Goal: Task Accomplishment & Management: Use online tool/utility

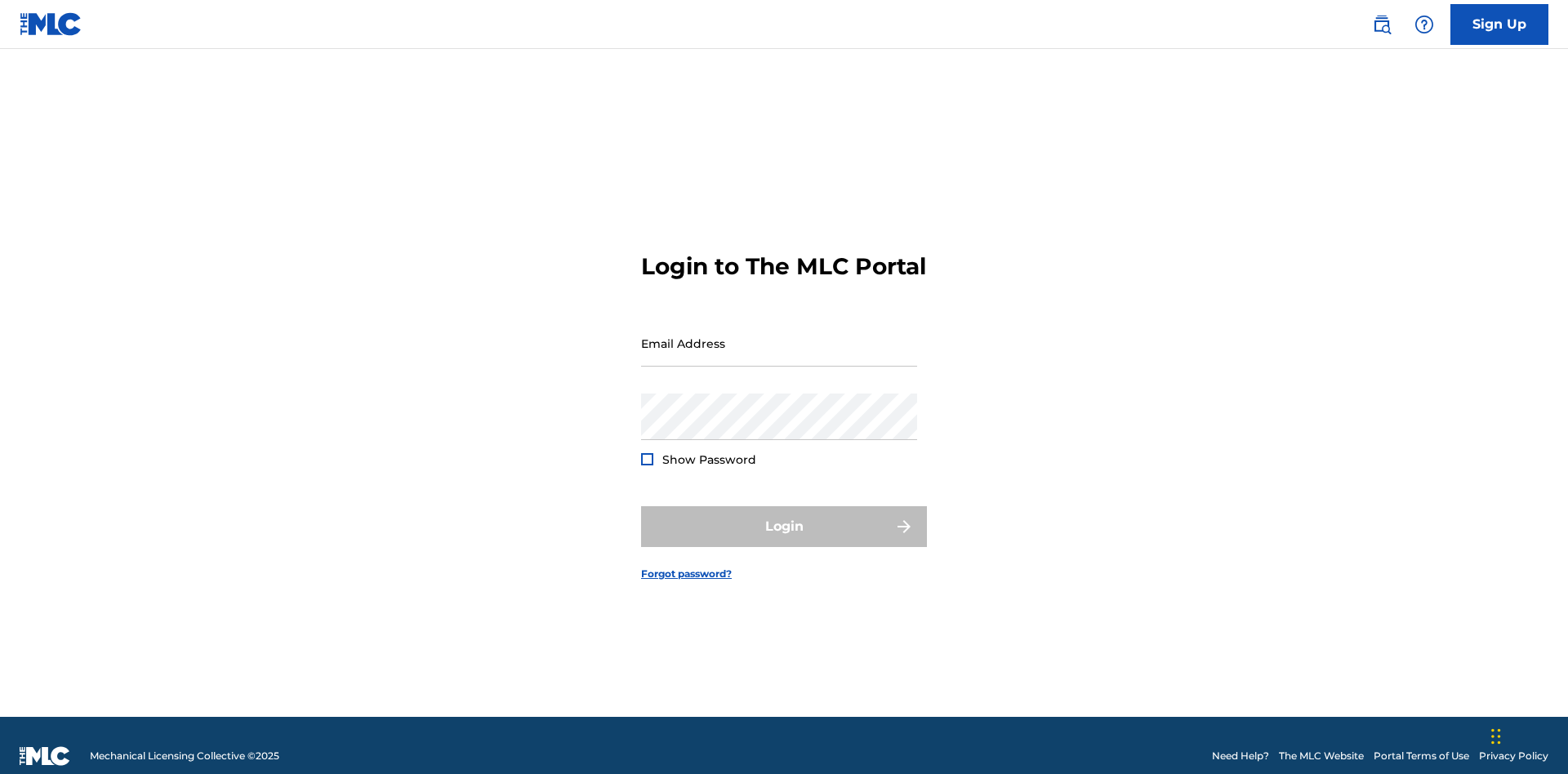
scroll to position [21, 0]
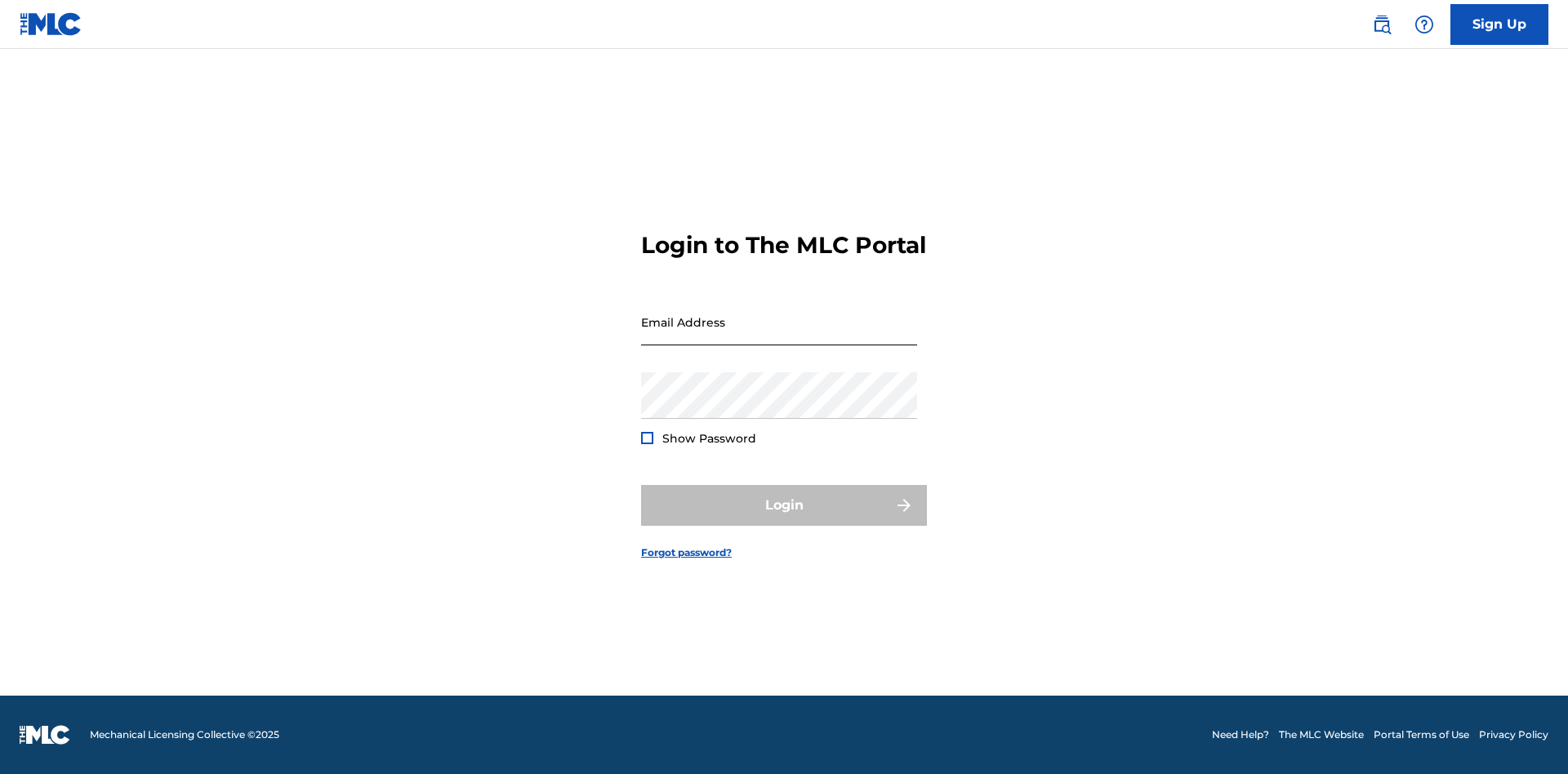
click at [779, 335] on input "Email Address" at bounding box center [779, 322] width 276 height 47
type input "[EMAIL_ADDRESS][DOMAIN_NAME]"
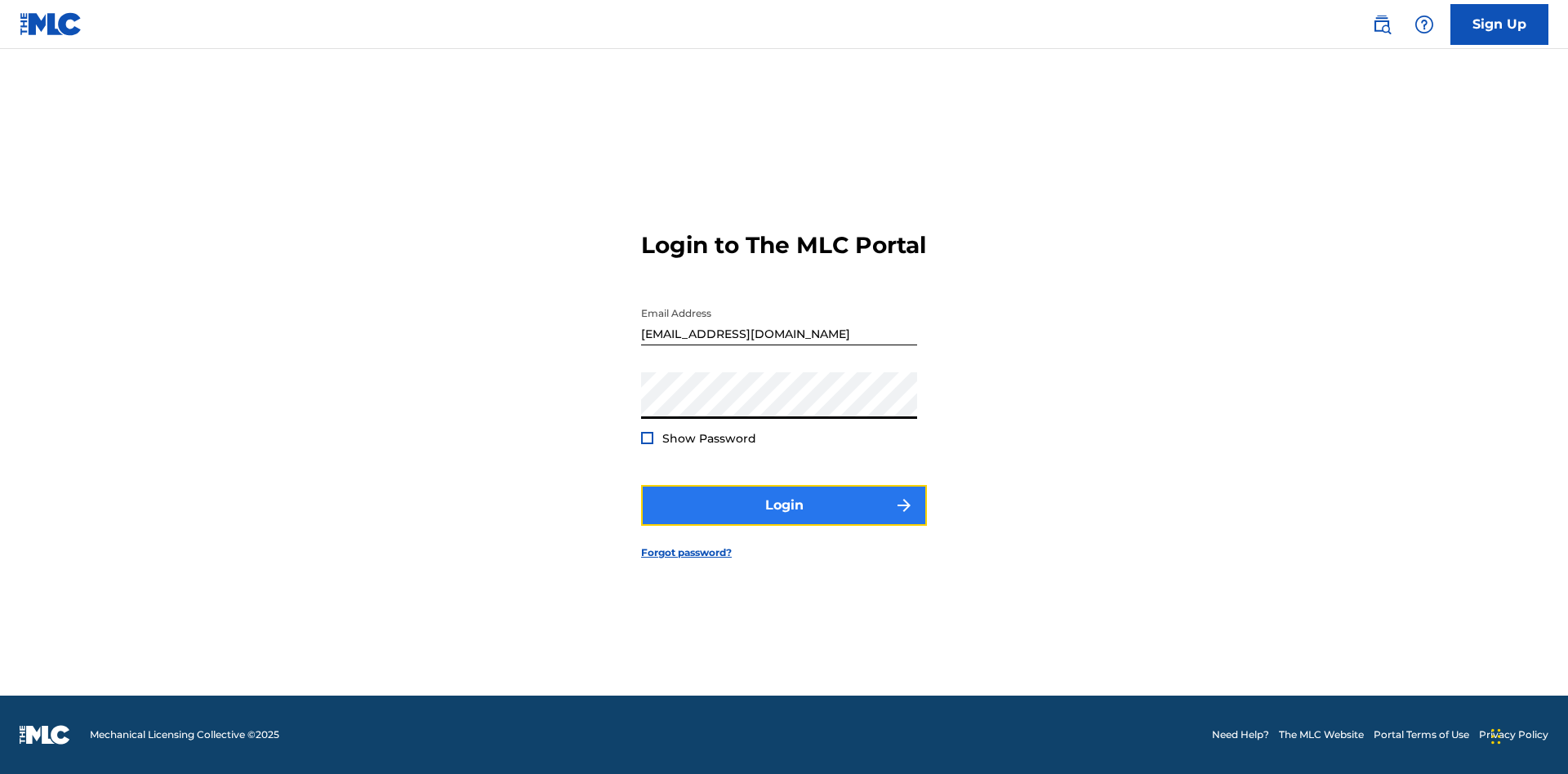
click at [784, 520] on button "Login" at bounding box center [784, 505] width 286 height 41
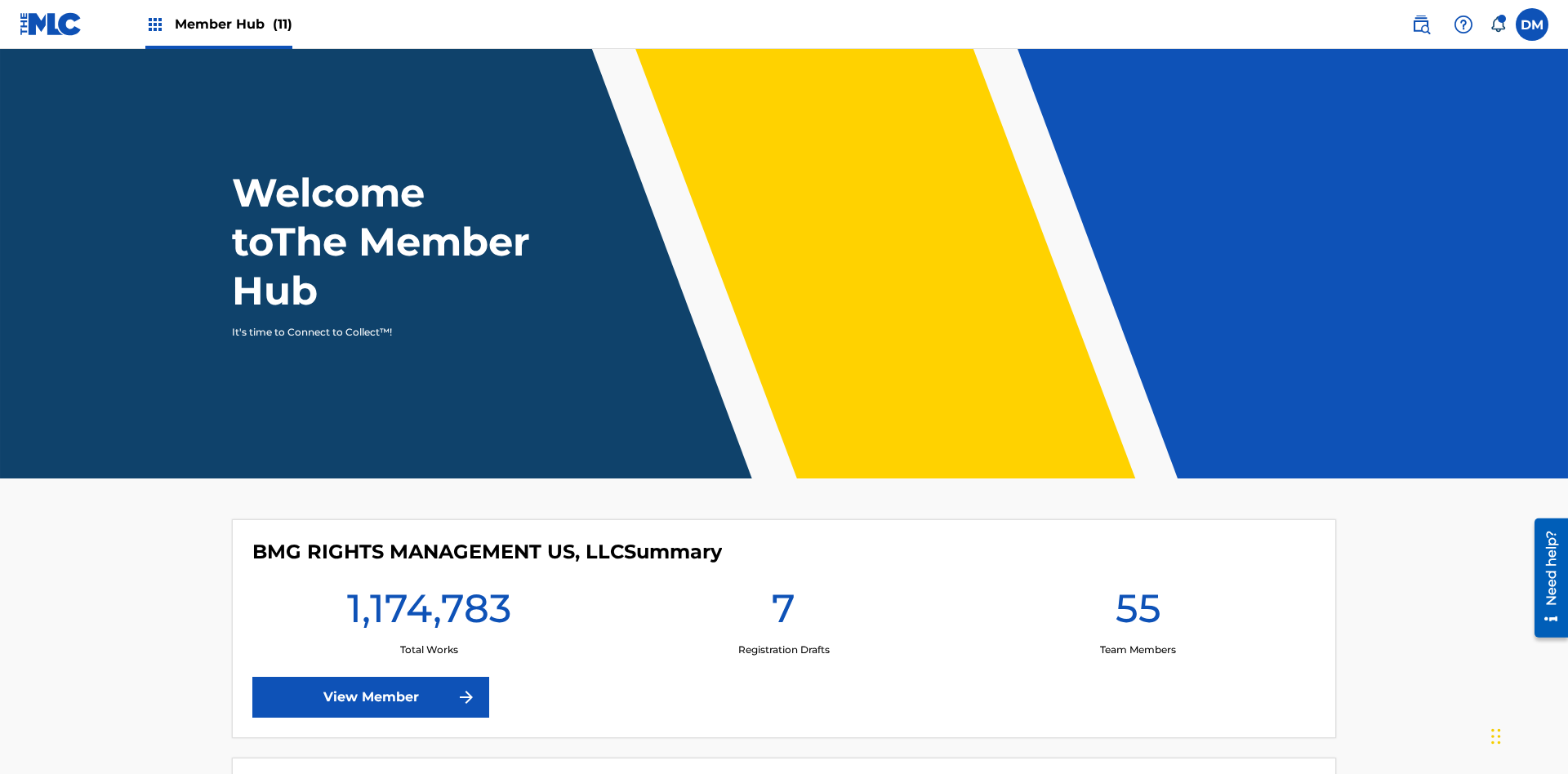
scroll to position [70, 0]
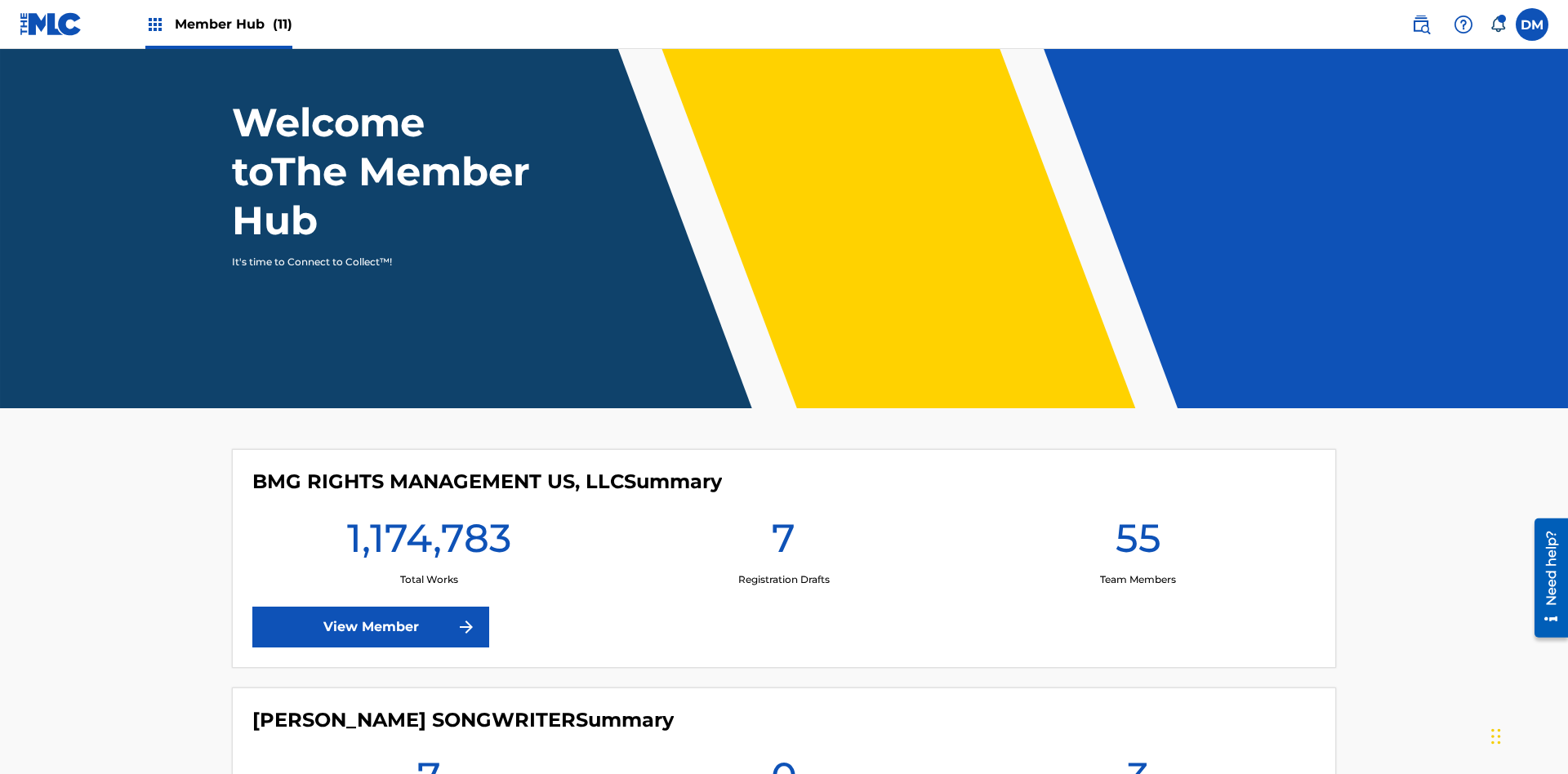
click at [218, 24] on span "Member Hub (11)" at bounding box center [233, 24] width 118 height 19
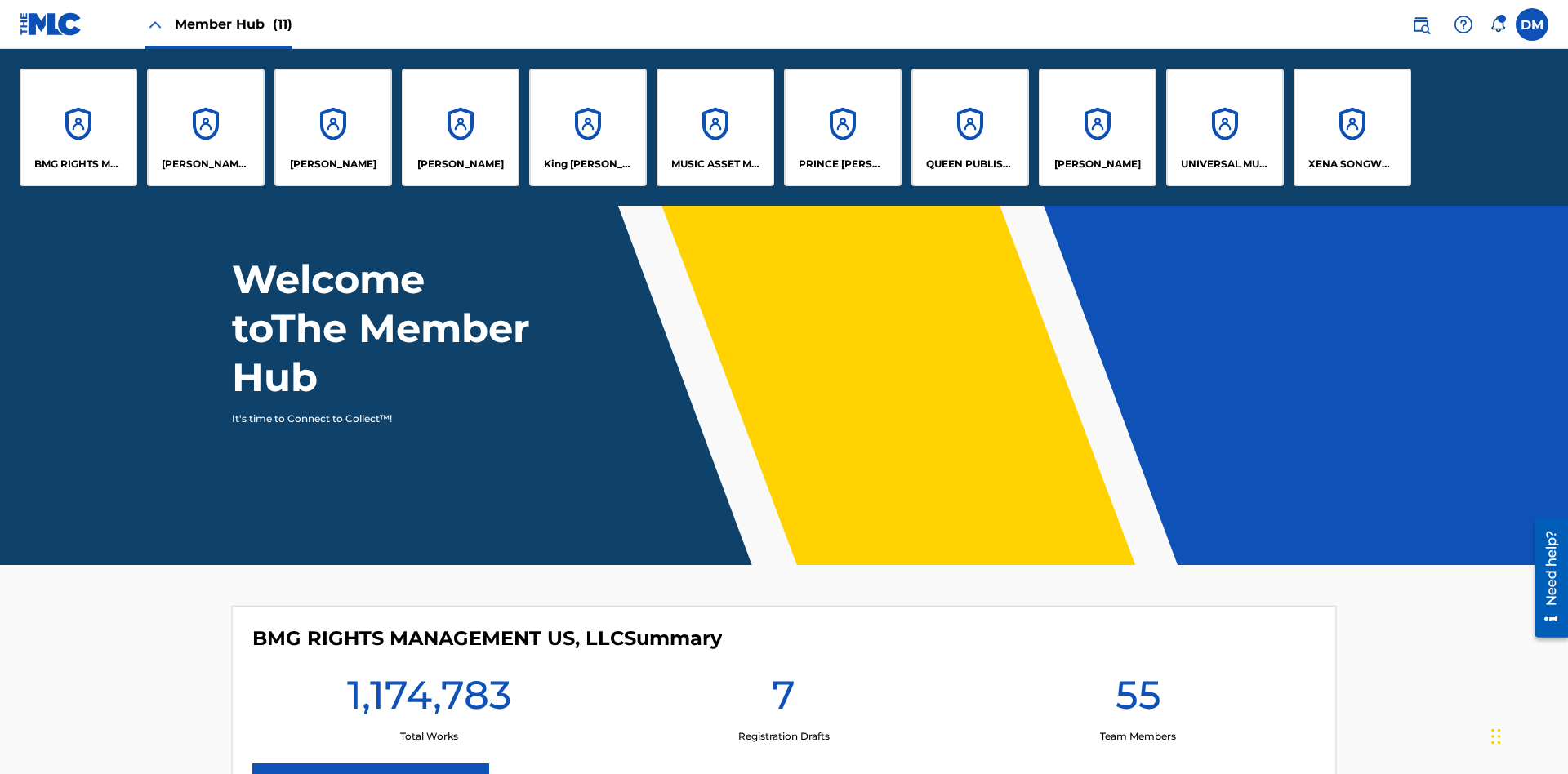
scroll to position [0, 0]
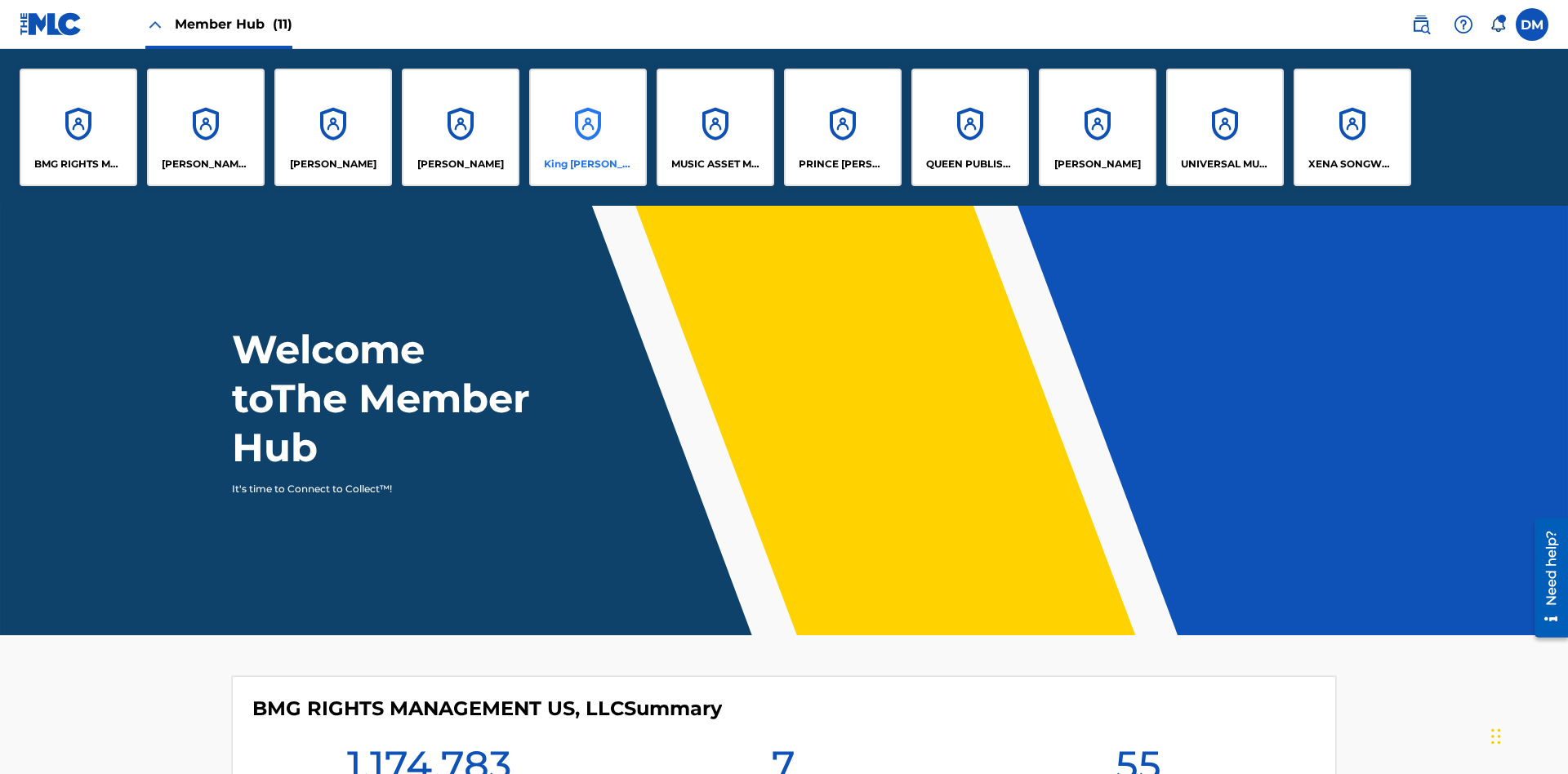
click at [587, 164] on p "King [PERSON_NAME]" at bounding box center [588, 163] width 89 height 14
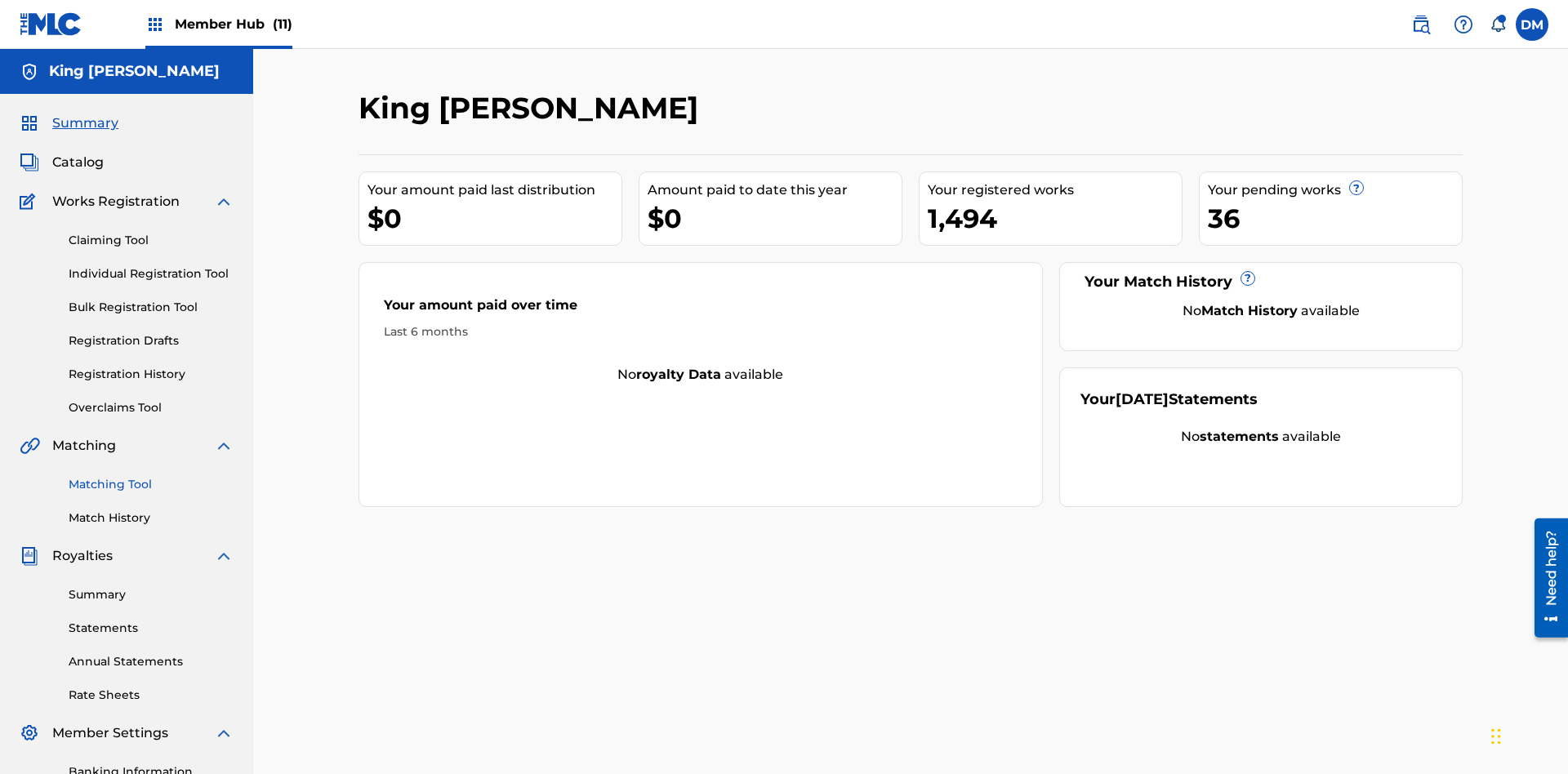
click at [151, 476] on link "Matching Tool" at bounding box center [151, 484] width 165 height 17
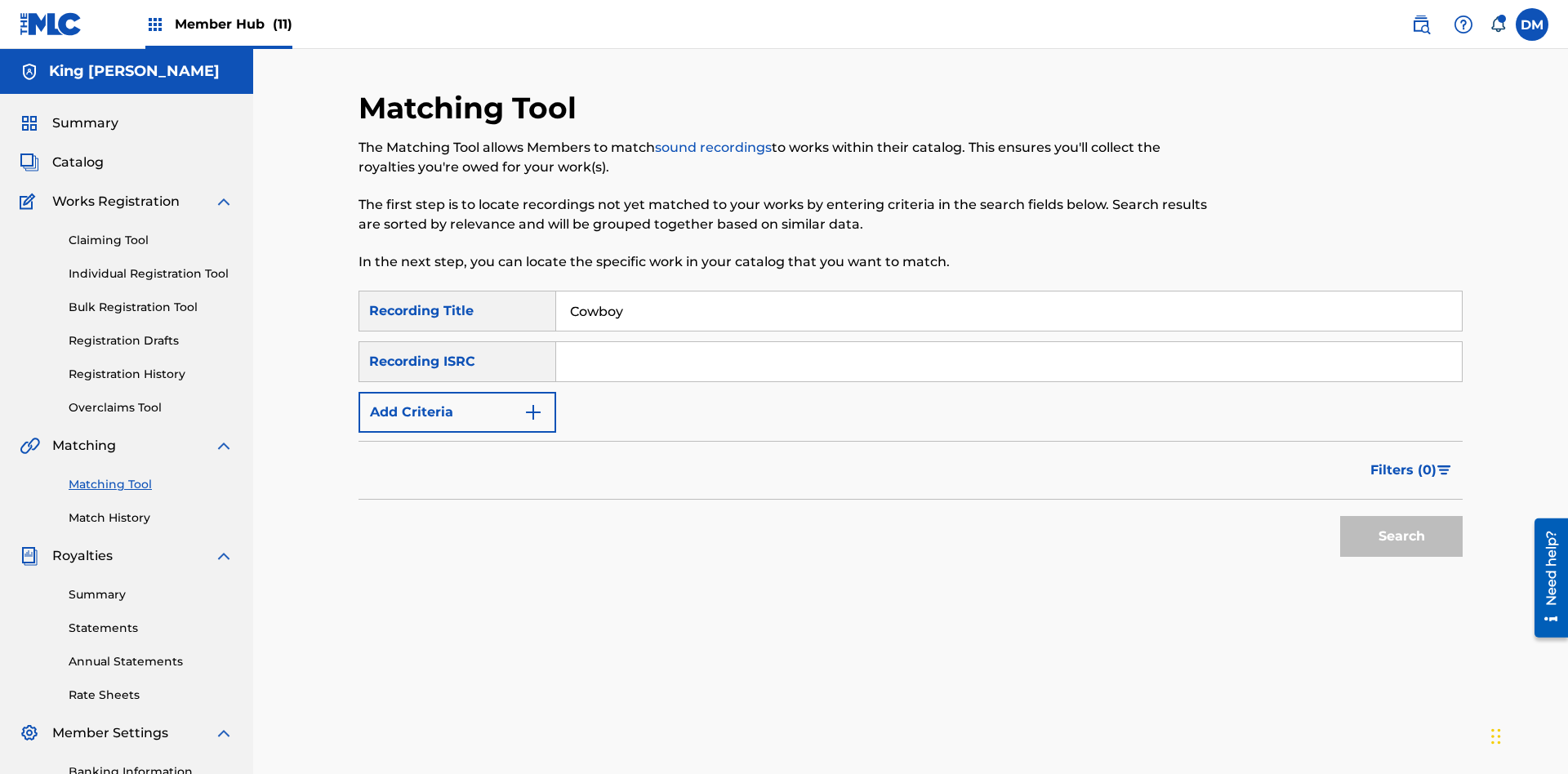
type input "Cowboy"
click at [1404, 461] on span "Filters ( 0 )" at bounding box center [1403, 470] width 66 height 20
click at [0, 0] on input "Search Form" at bounding box center [0, 0] width 0 height 0
click at [0, 0] on button "Apply Filters" at bounding box center [0, 0] width 0 height 0
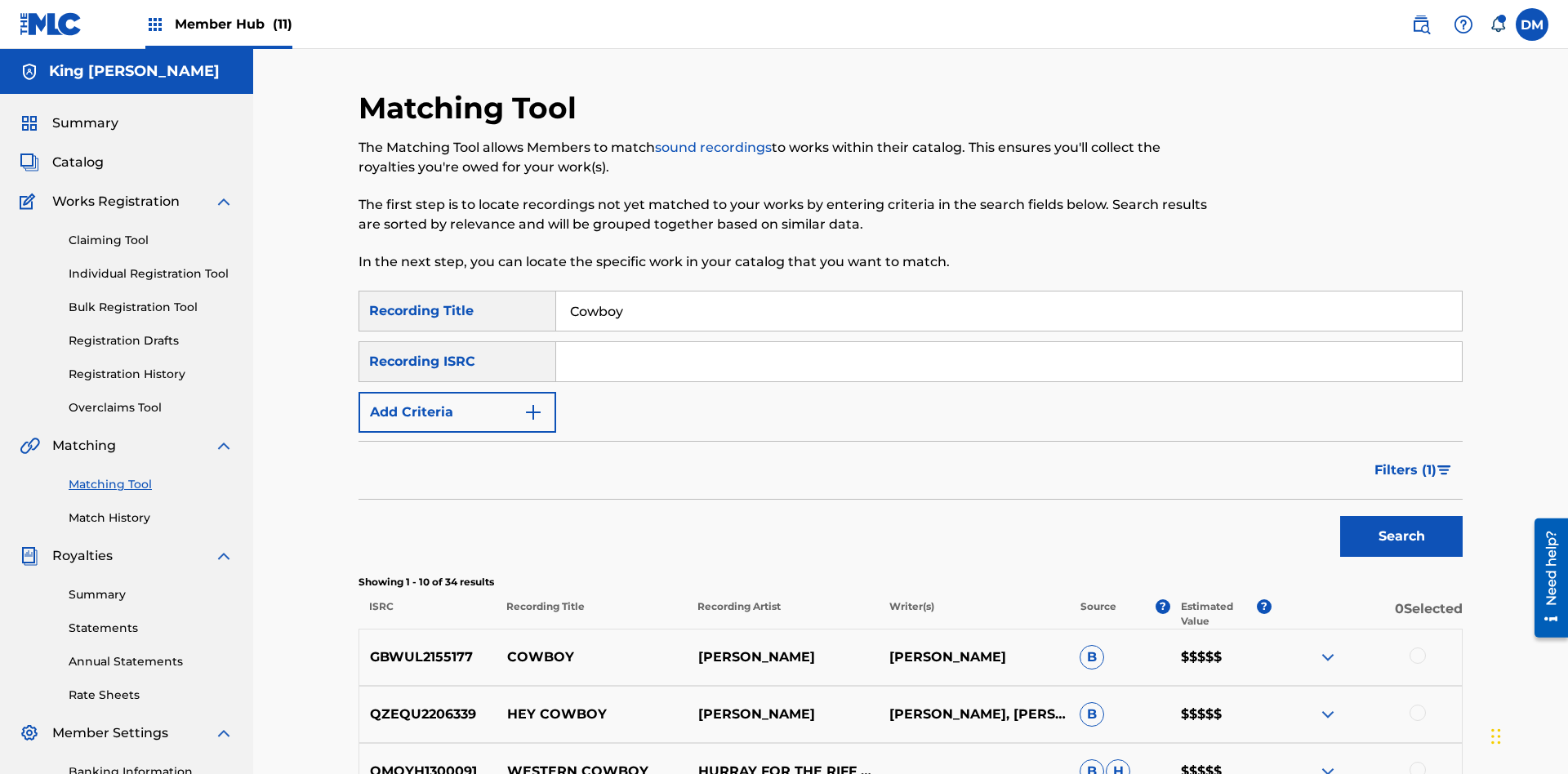
click at [1008, 291] on input "Cowboy" at bounding box center [1009, 311] width 906 height 39
click at [1008, 291] on input "Search Form" at bounding box center [1009, 311] width 906 height 39
type input "Hocus Pocus"
click at [1405, 461] on span "Filters ( 1 )" at bounding box center [1405, 470] width 62 height 20
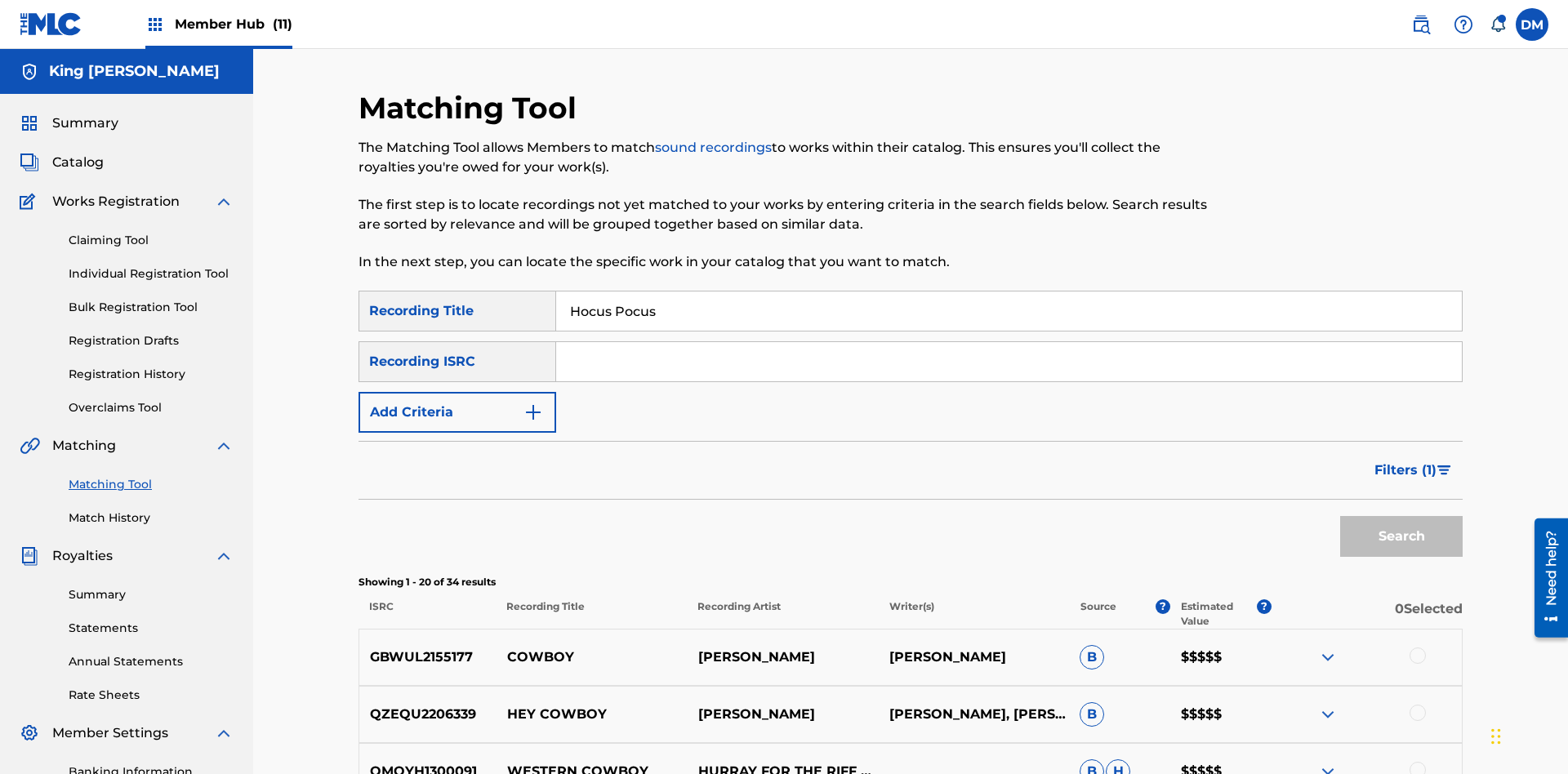
click at [0, 0] on input "Search Form" at bounding box center [0, 0] width 0 height 0
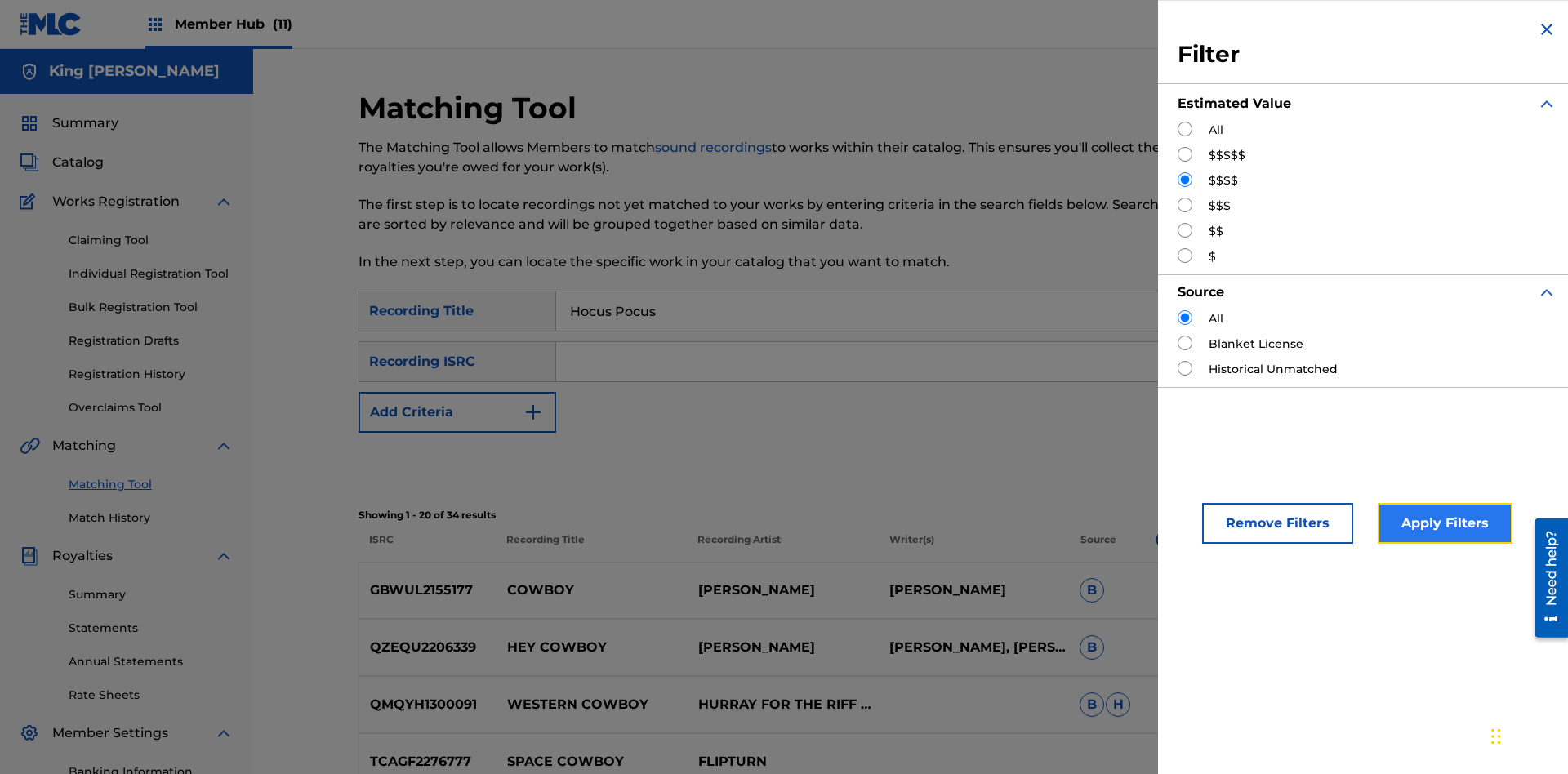
click at [1442, 524] on button "Apply Filters" at bounding box center [1445, 523] width 135 height 41
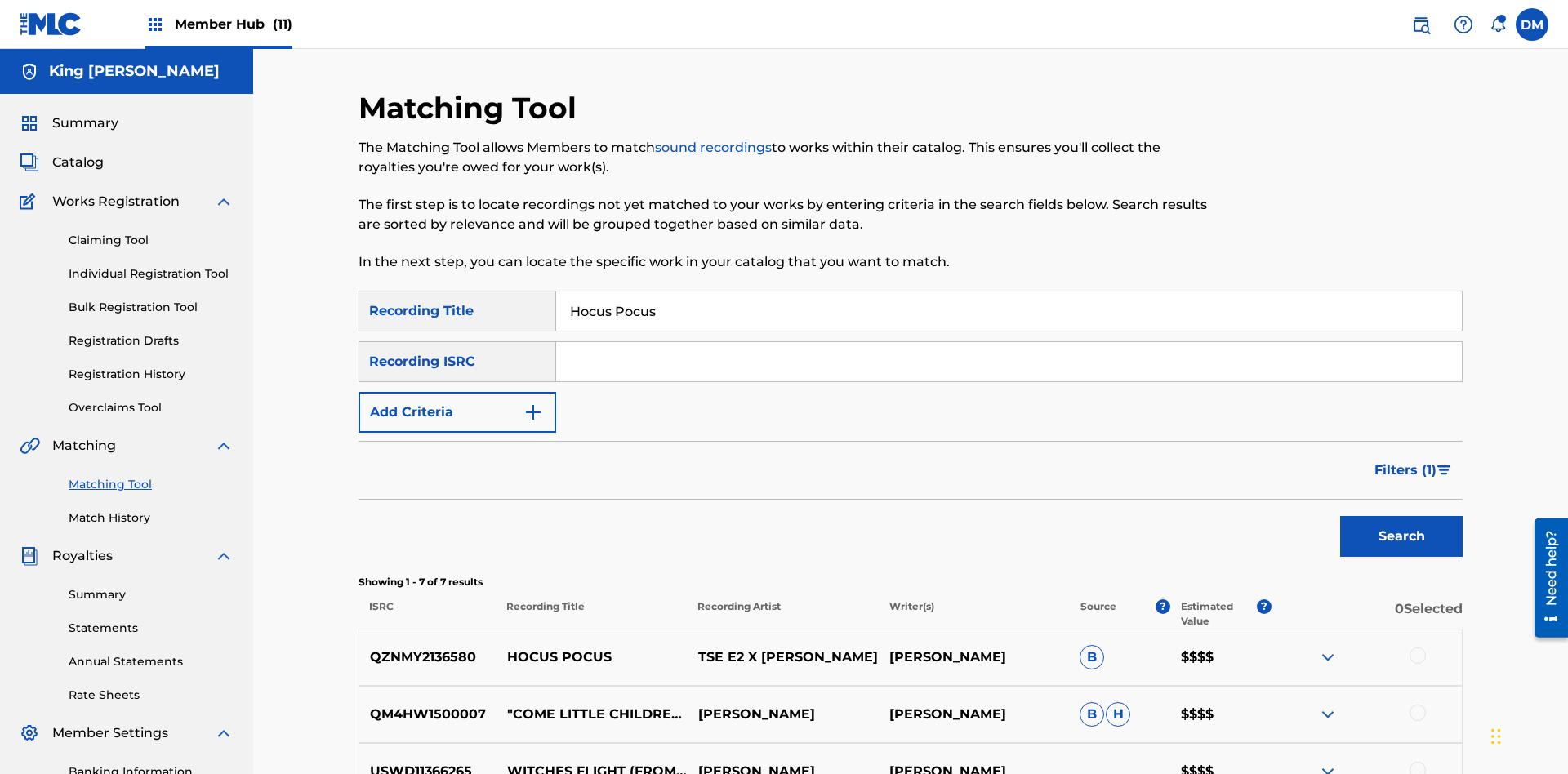
scroll to position [303, 0]
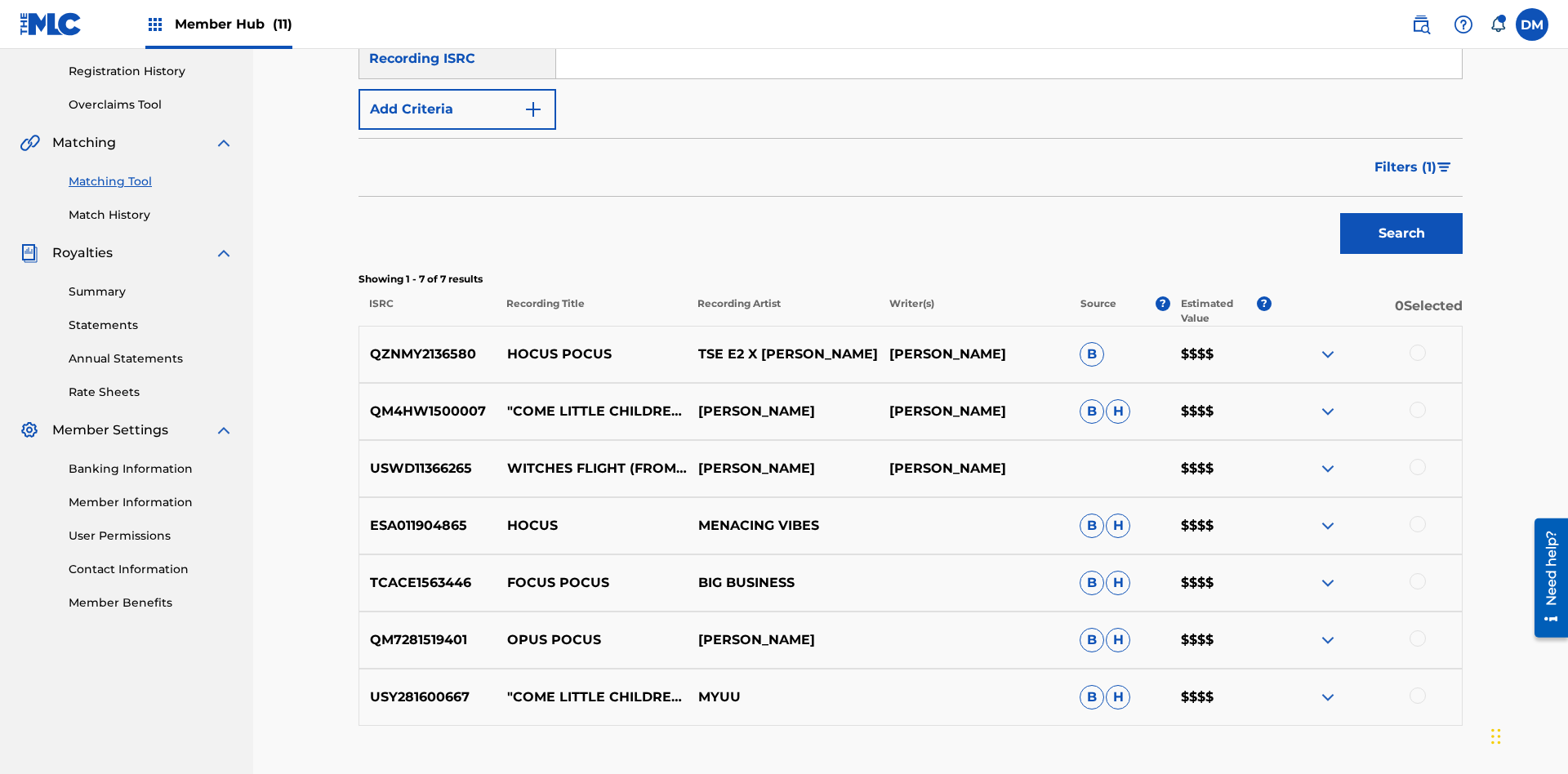
click at [1008, 28] on input "Hocus Pocus" at bounding box center [1009, 8] width 906 height 39
click at [1008, 28] on input "Search Form" at bounding box center [1009, 8] width 906 height 39
type input "Milenko"
click at [1405, 158] on span "Filters ( 1 )" at bounding box center [1405, 167] width 62 height 20
click at [0, 0] on input "Search Form" at bounding box center [0, 0] width 0 height 0
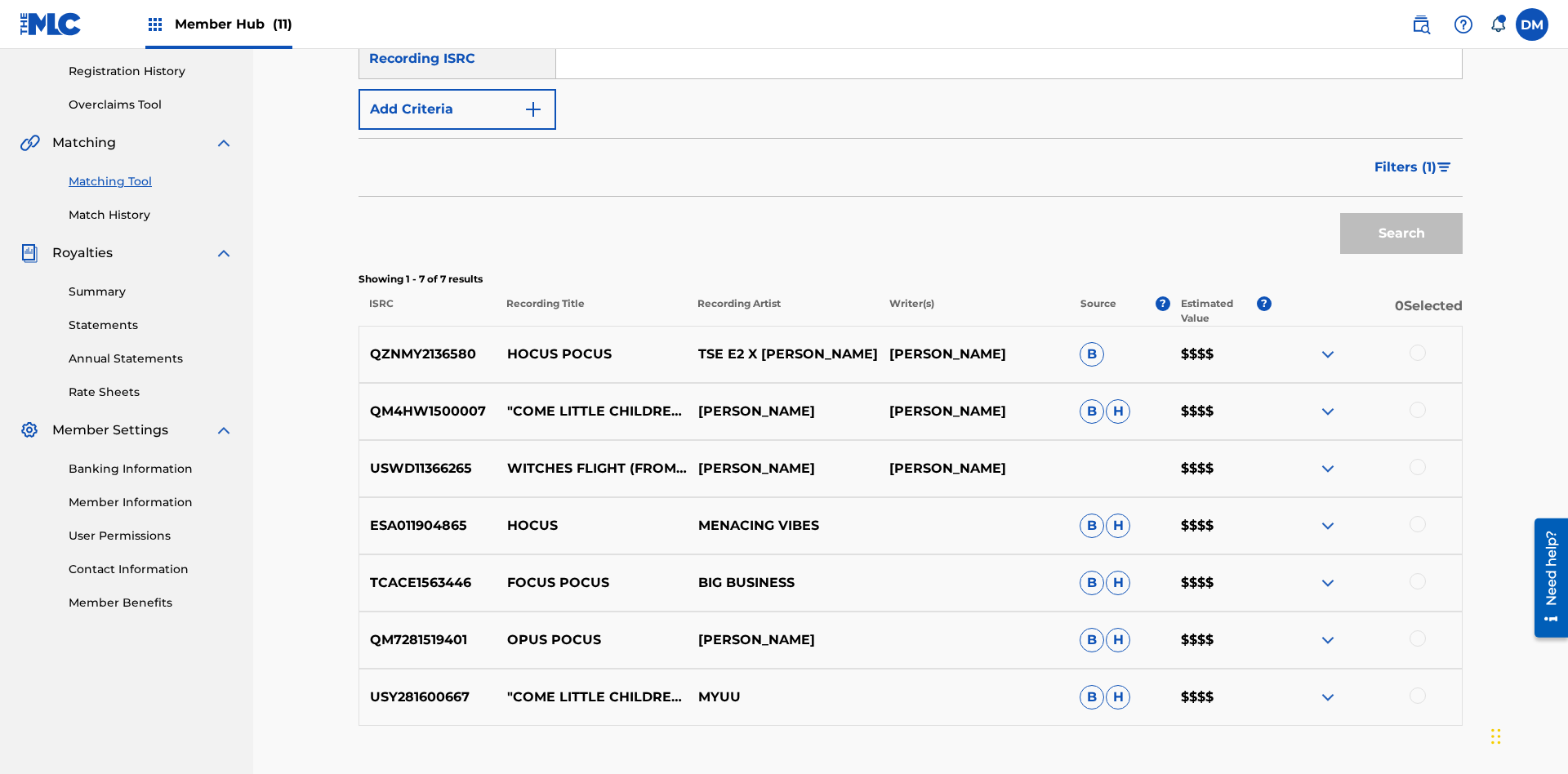
click at [0, 0] on button "Apply Filters" at bounding box center [0, 0] width 0 height 0
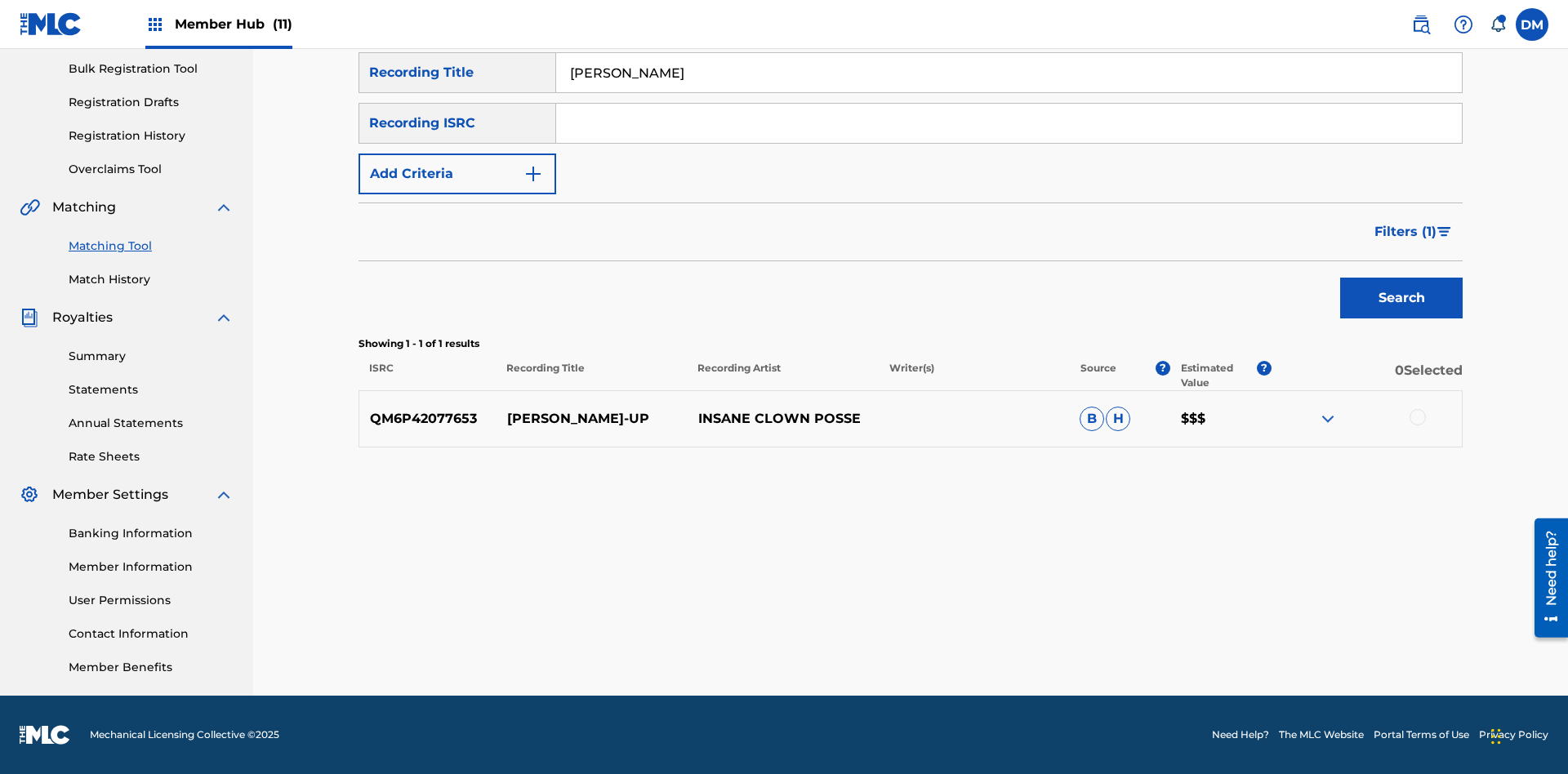
click at [1008, 93] on input "Milenko" at bounding box center [1009, 73] width 906 height 39
click at [1008, 93] on input "Search Form" at bounding box center [1009, 73] width 906 height 39
type input "Milenko"
click at [1405, 232] on span "Filters ( 1 )" at bounding box center [1405, 231] width 62 height 20
click at [0, 0] on input "Search Form" at bounding box center [0, 0] width 0 height 0
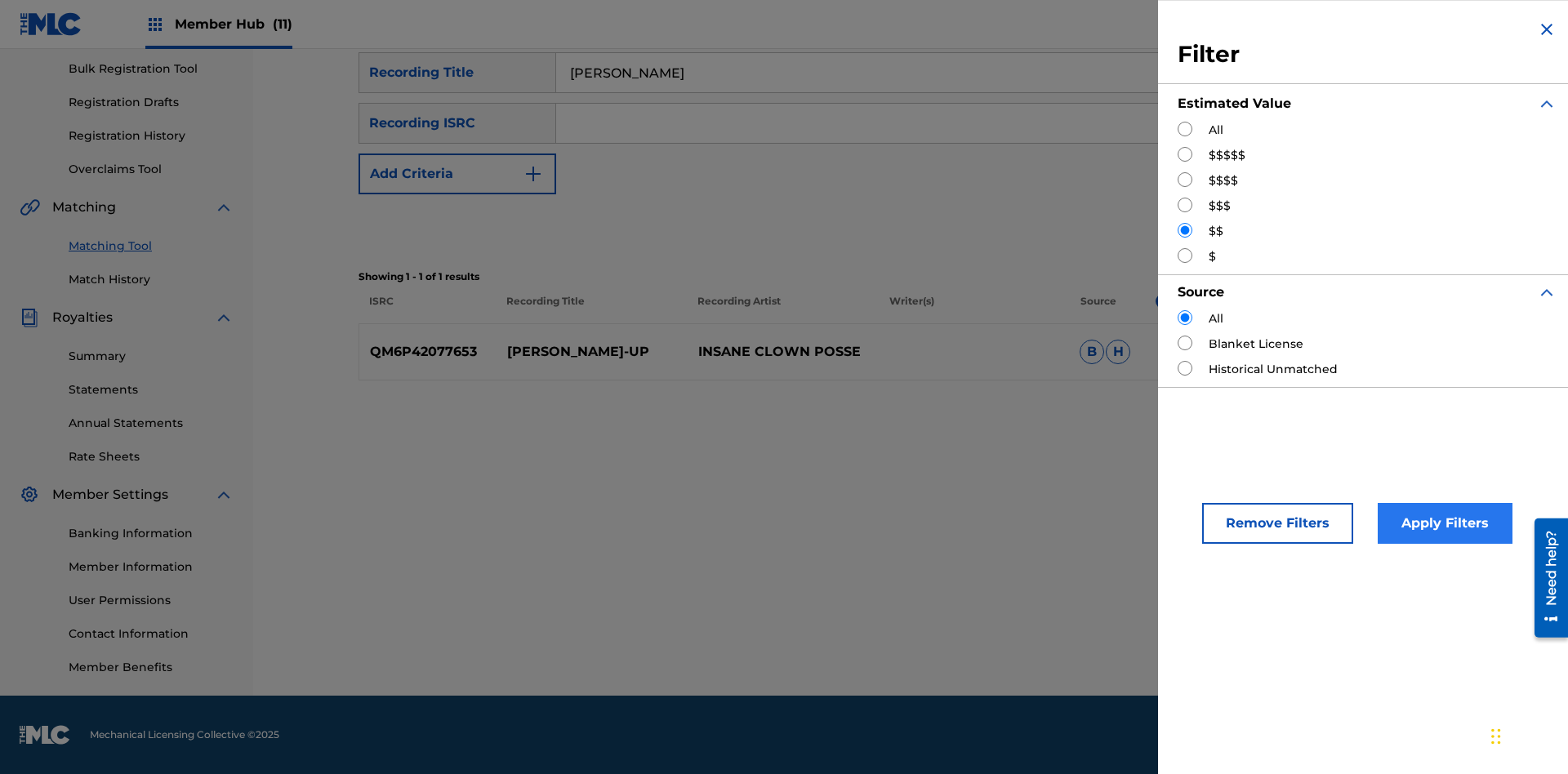
click at [1442, 524] on button "Apply Filters" at bounding box center [1445, 523] width 135 height 41
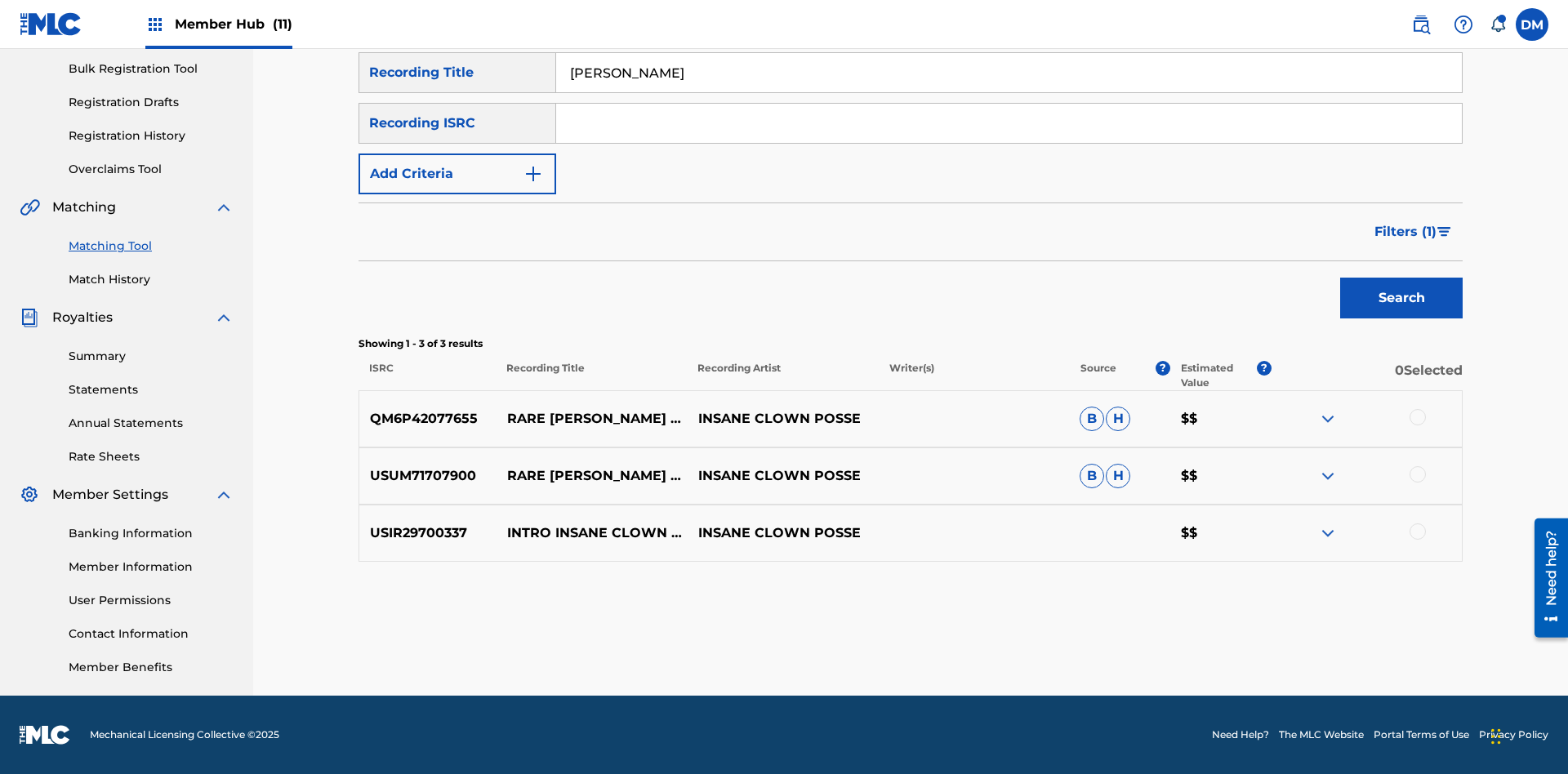
click at [1008, 93] on input "Milenko" at bounding box center [1009, 73] width 906 height 39
click at [1008, 93] on input "Search Form" at bounding box center [1009, 73] width 906 height 39
type input "Milenko"
click at [1405, 232] on span "Filters ( 1 )" at bounding box center [1405, 231] width 62 height 20
click at [0, 0] on input "Search Form" at bounding box center [0, 0] width 0 height 0
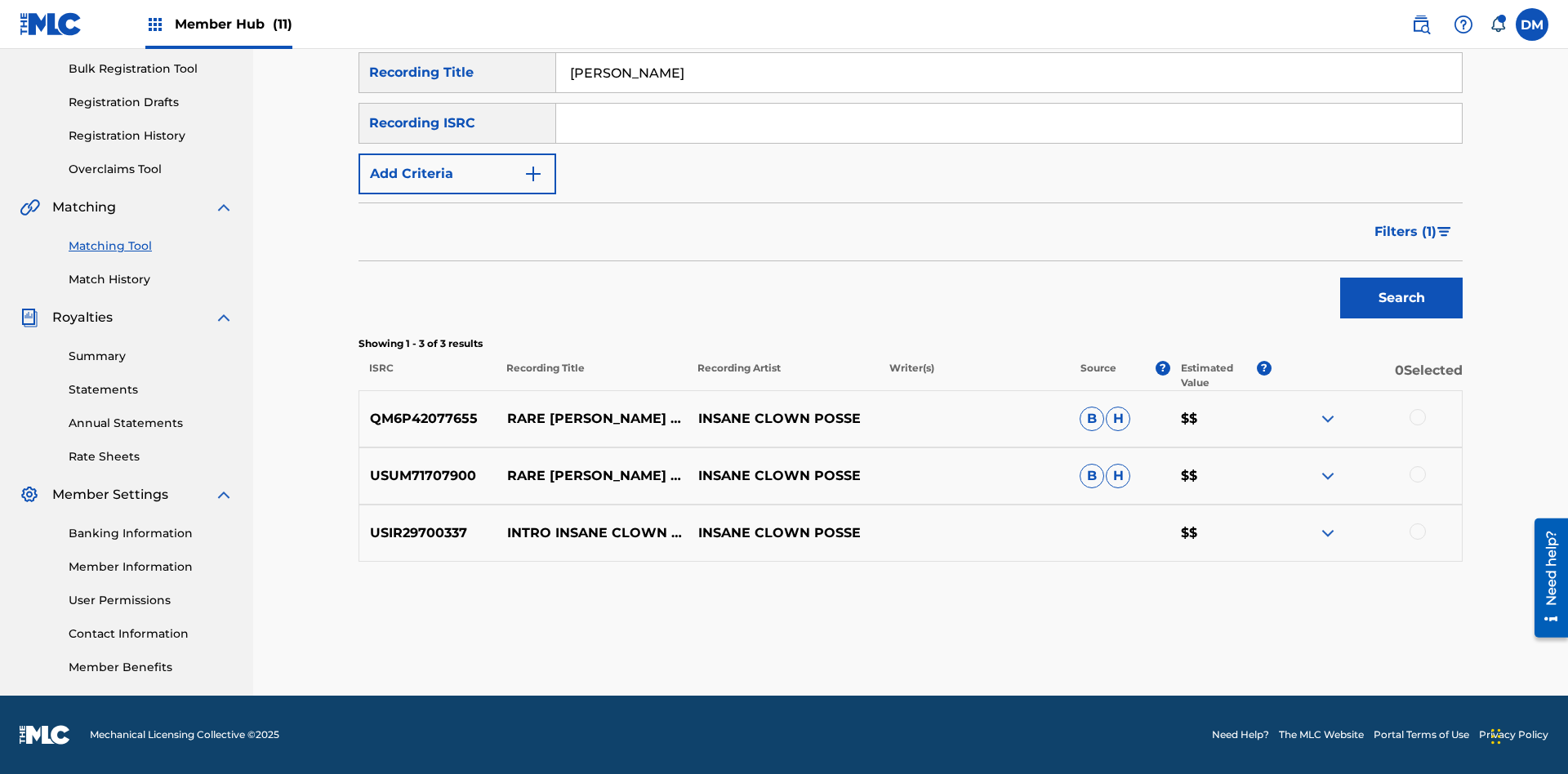
click at [0, 0] on button "Apply Filters" at bounding box center [0, 0] width 0 height 0
